Goal: Feedback & Contribution: Submit feedback/report problem

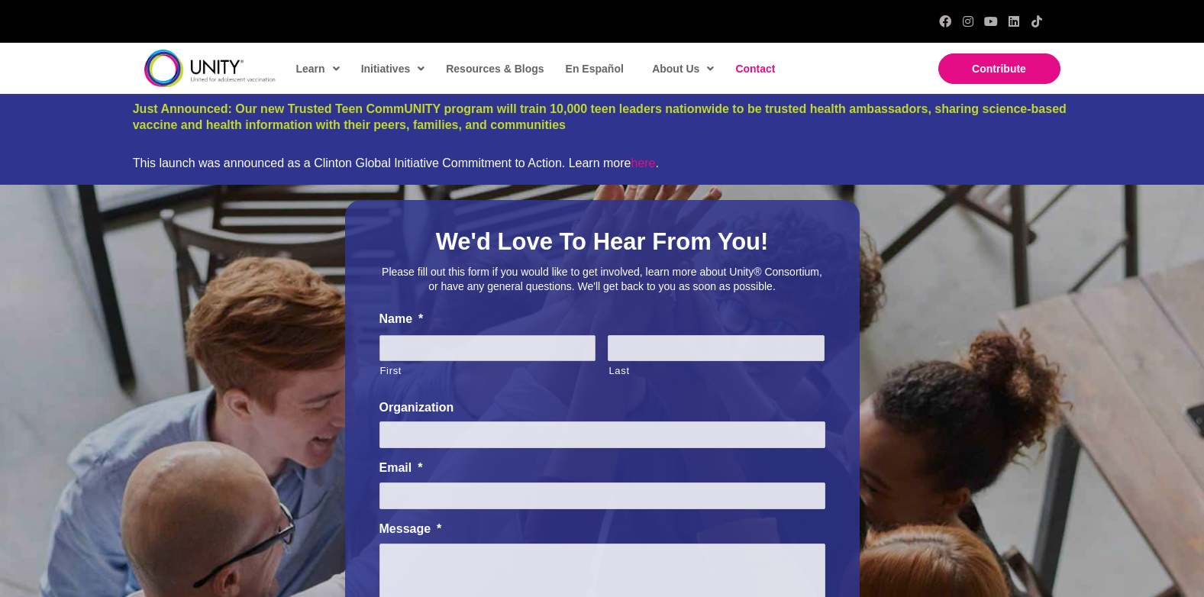
click at [436, 352] on input "First" at bounding box center [487, 348] width 217 height 27
type input "[PERSON_NAME]"
type input "KFF Social Impact Media / [GEOGRAPHIC_DATA] [MEDICAL_DATA]"
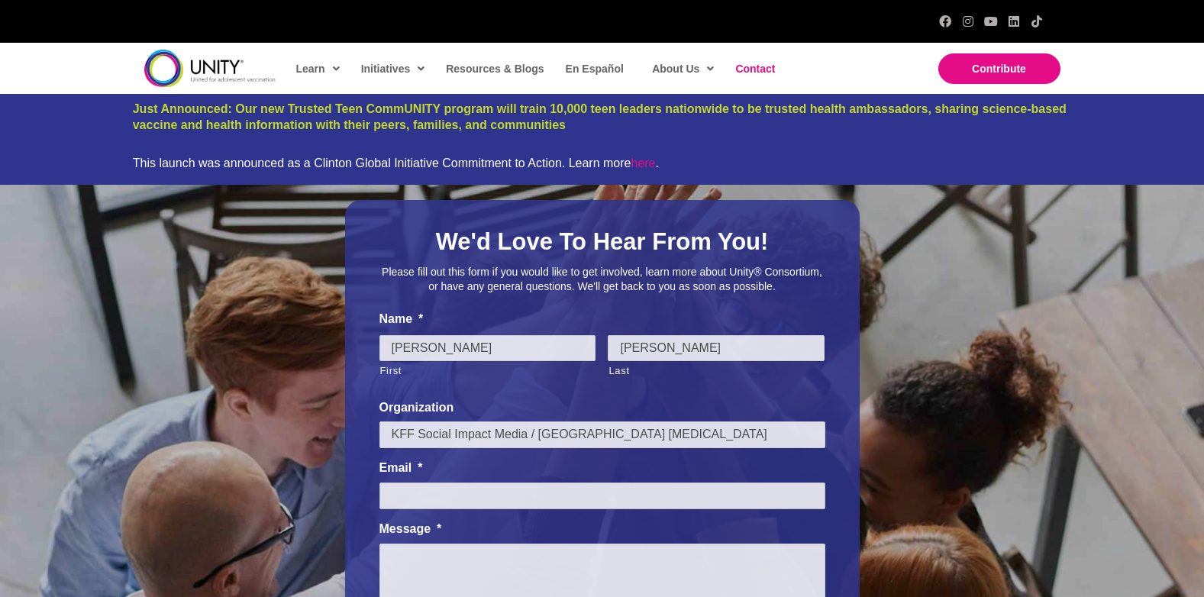
type input "[EMAIL_ADDRESS][DOMAIN_NAME]"
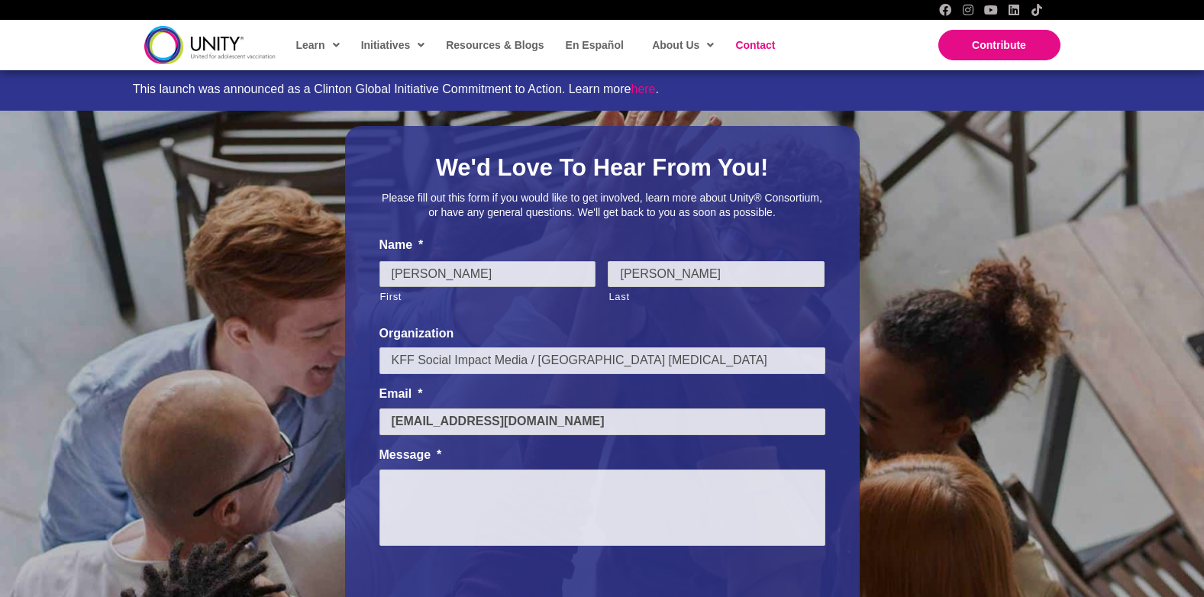
scroll to position [229, 0]
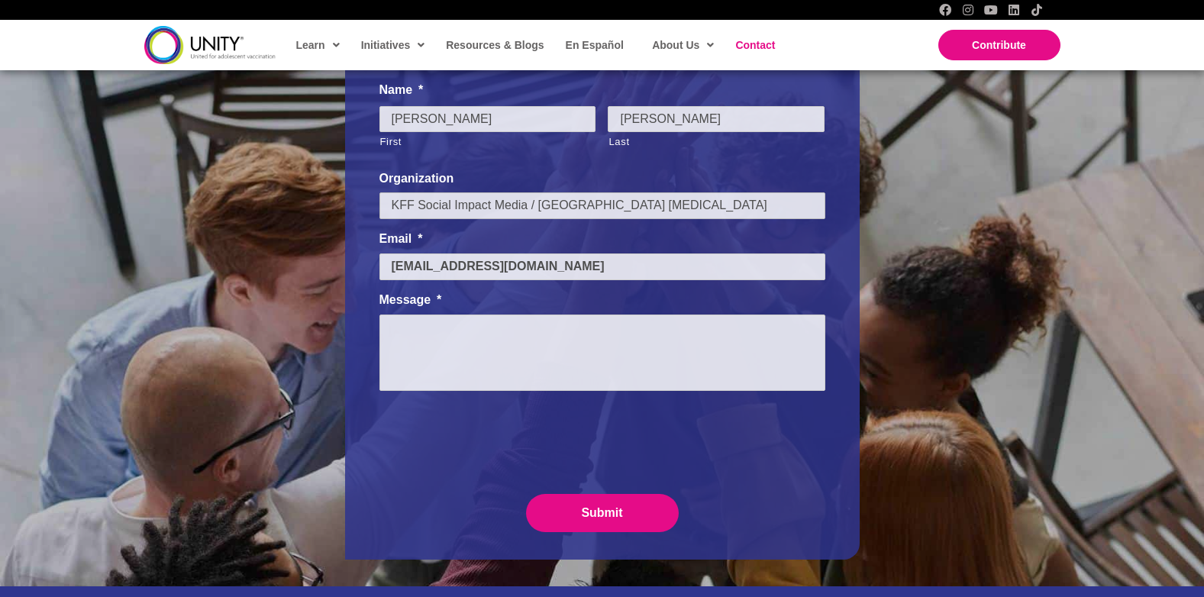
click at [639, 209] on input "KFF Social Impact Media / [GEOGRAPHIC_DATA] [MEDICAL_DATA]" at bounding box center [602, 205] width 446 height 27
drag, startPoint x: 643, startPoint y: 208, endPoint x: 418, endPoint y: 206, distance: 225.2
click at [418, 206] on input "KFF Social Impact Media / [GEOGRAPHIC_DATA] [MEDICAL_DATA]" at bounding box center [602, 205] width 446 height 27
type input "KFF"
click at [683, 335] on textarea "Message *" at bounding box center [602, 353] width 446 height 76
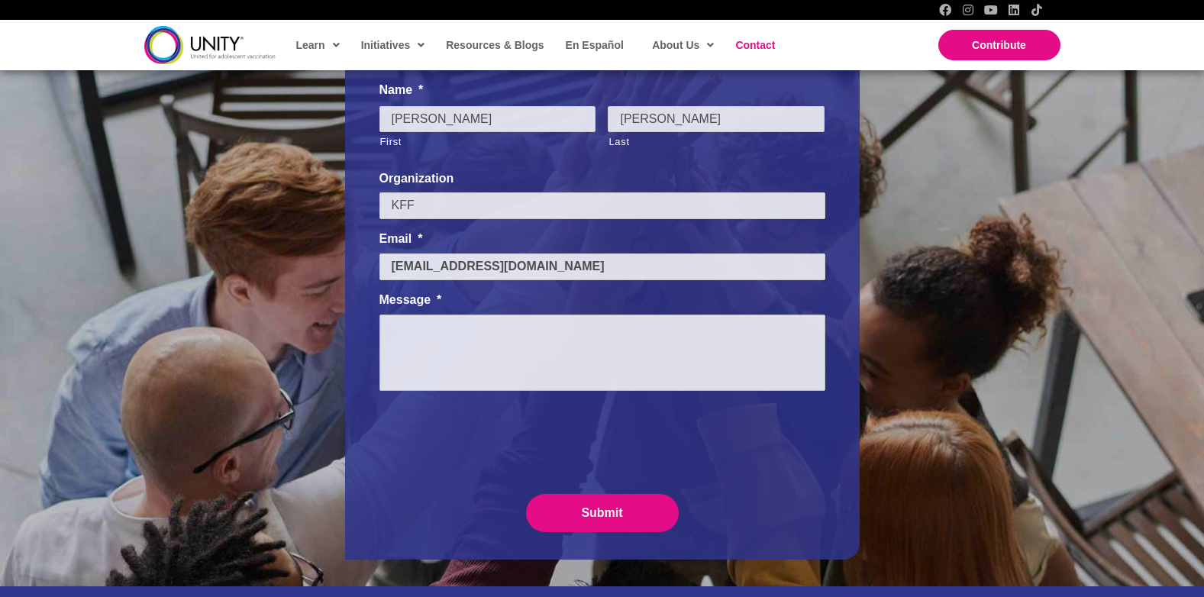
paste textarea "You may be interested in KFF's latest Tracking Poll on Health Information and T…"
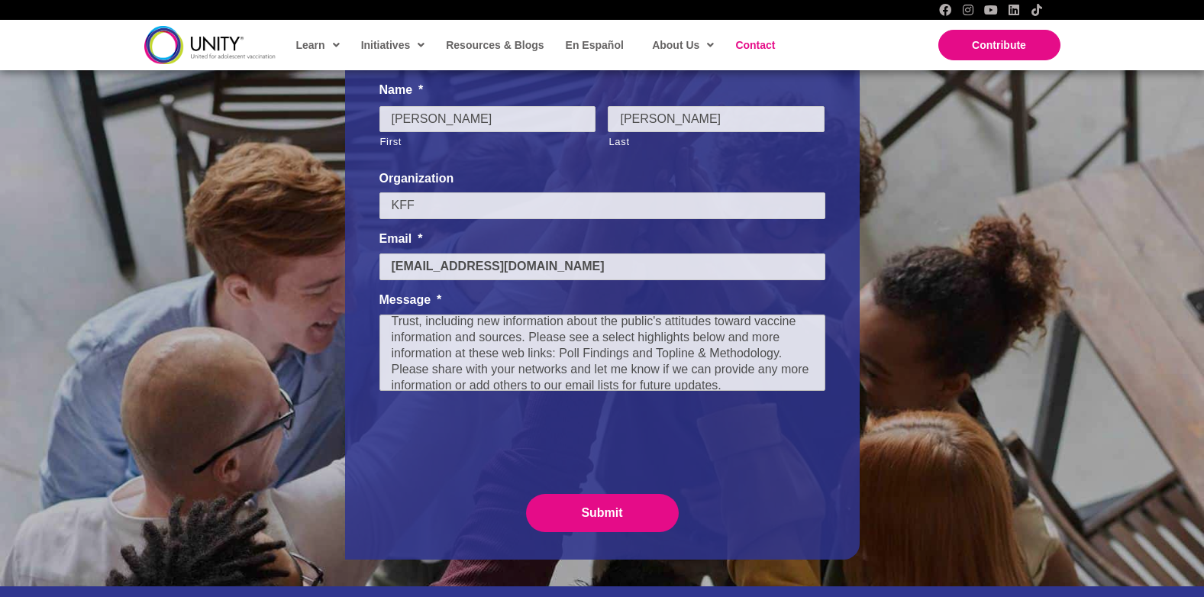
scroll to position [0, 0]
drag, startPoint x: 614, startPoint y: 361, endPoint x: 593, endPoint y: 370, distance: 22.6
click at [593, 370] on textarea "You may be interested in KFF's latest Tracking Poll on Health Information and T…" at bounding box center [602, 353] width 446 height 76
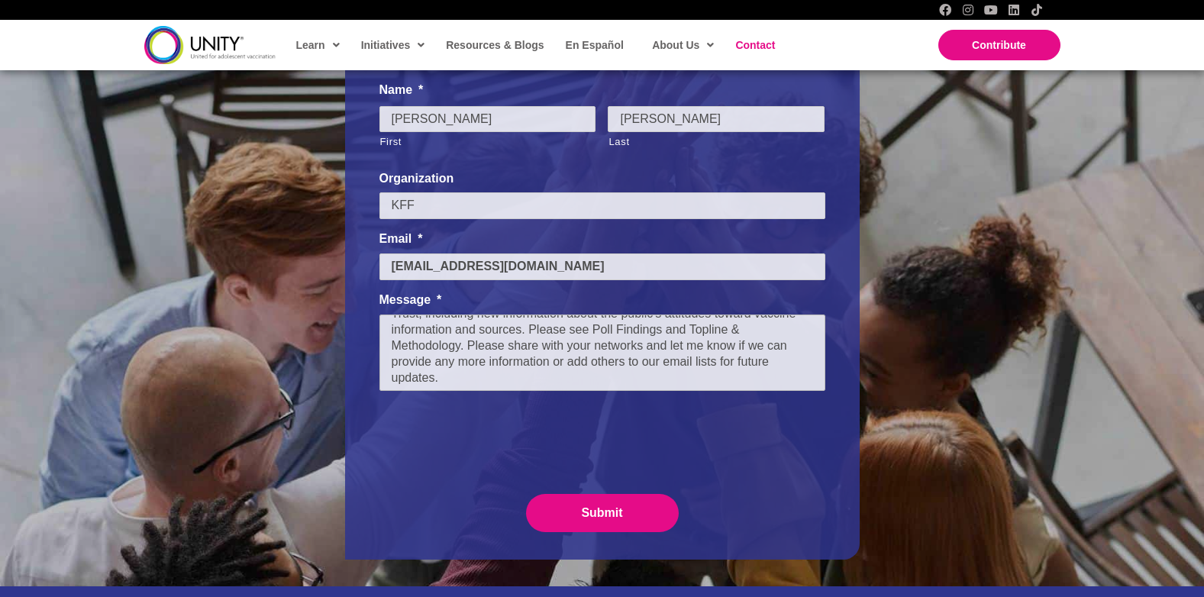
click at [460, 347] on textarea "You may be interested in KFF's latest Tracking Poll on Health Information and T…" at bounding box center [602, 353] width 446 height 76
paste textarea "[URL][DOMAIN_NAME][MEDICAL_DATA][MEDICAL_DATA]"
click at [386, 365] on textarea "You may be interested in KFF's latest Tracking Poll on Health Information and T…" at bounding box center [602, 353] width 446 height 76
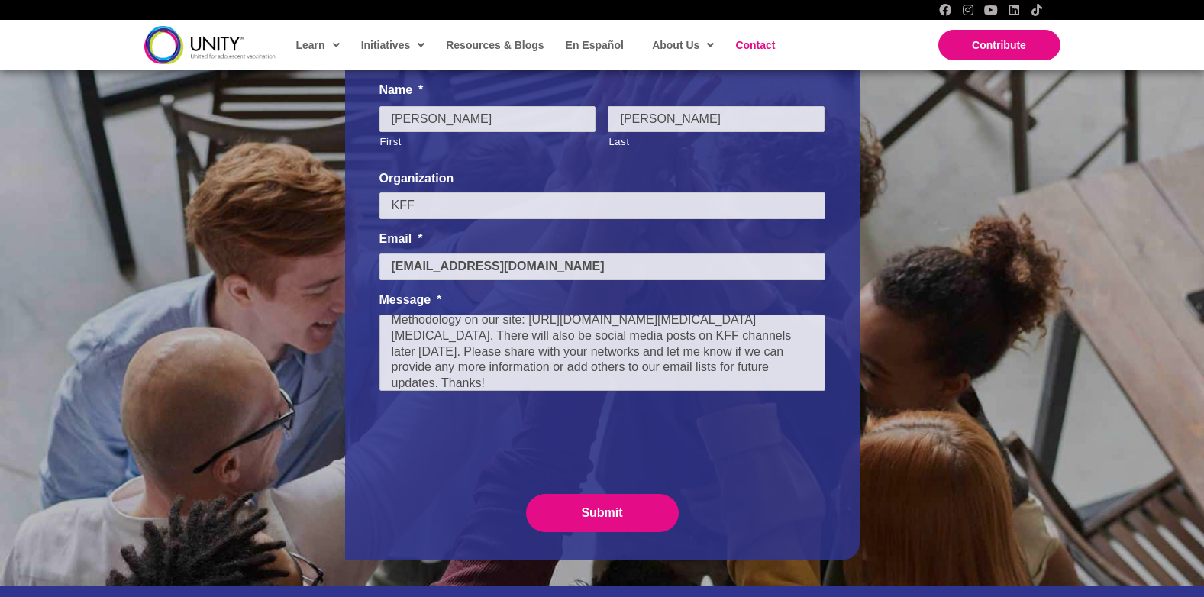
type textarea "You may be interested in KFF's latest Tracking Poll on Health Information and T…"
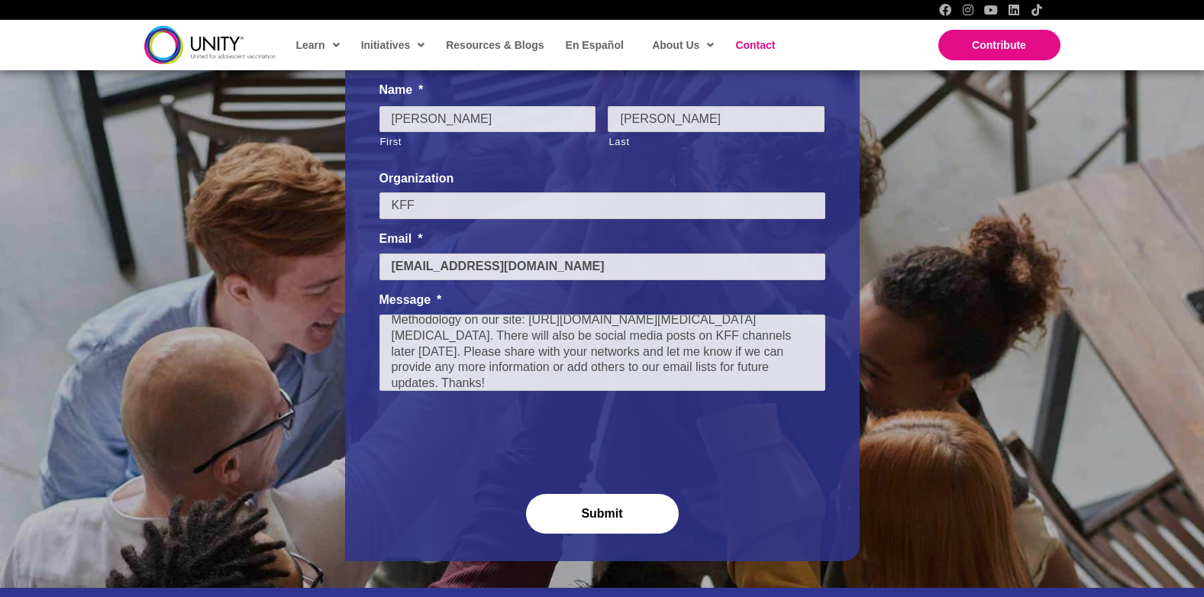
click at [605, 518] on input "Submit" at bounding box center [602, 514] width 153 height 40
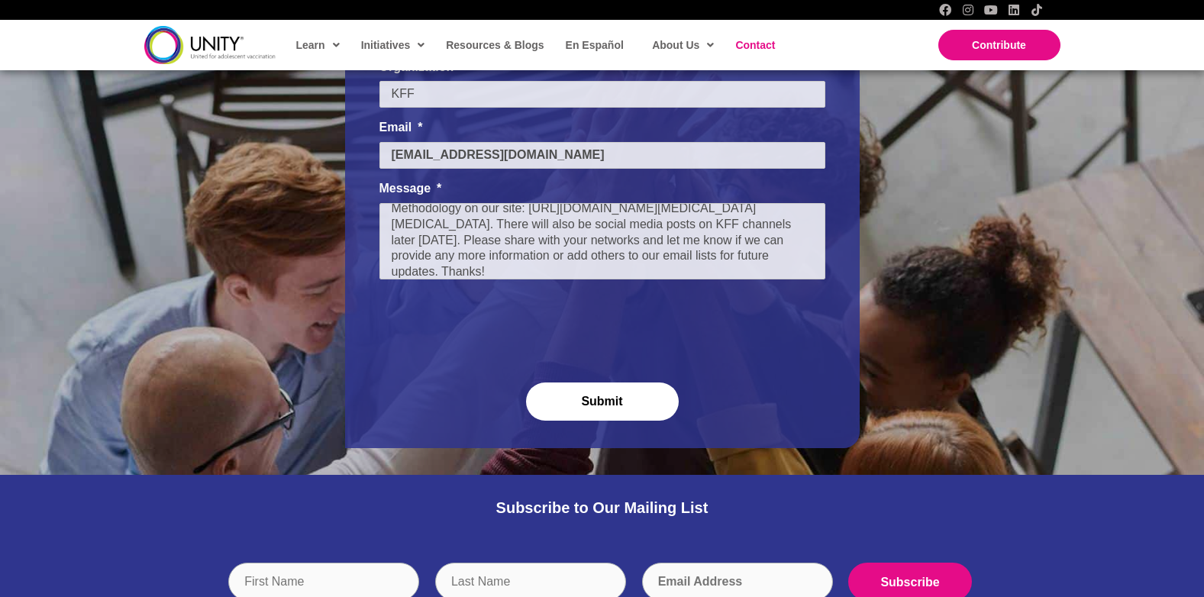
scroll to position [0, 0]
